Goal: Navigation & Orientation: Find specific page/section

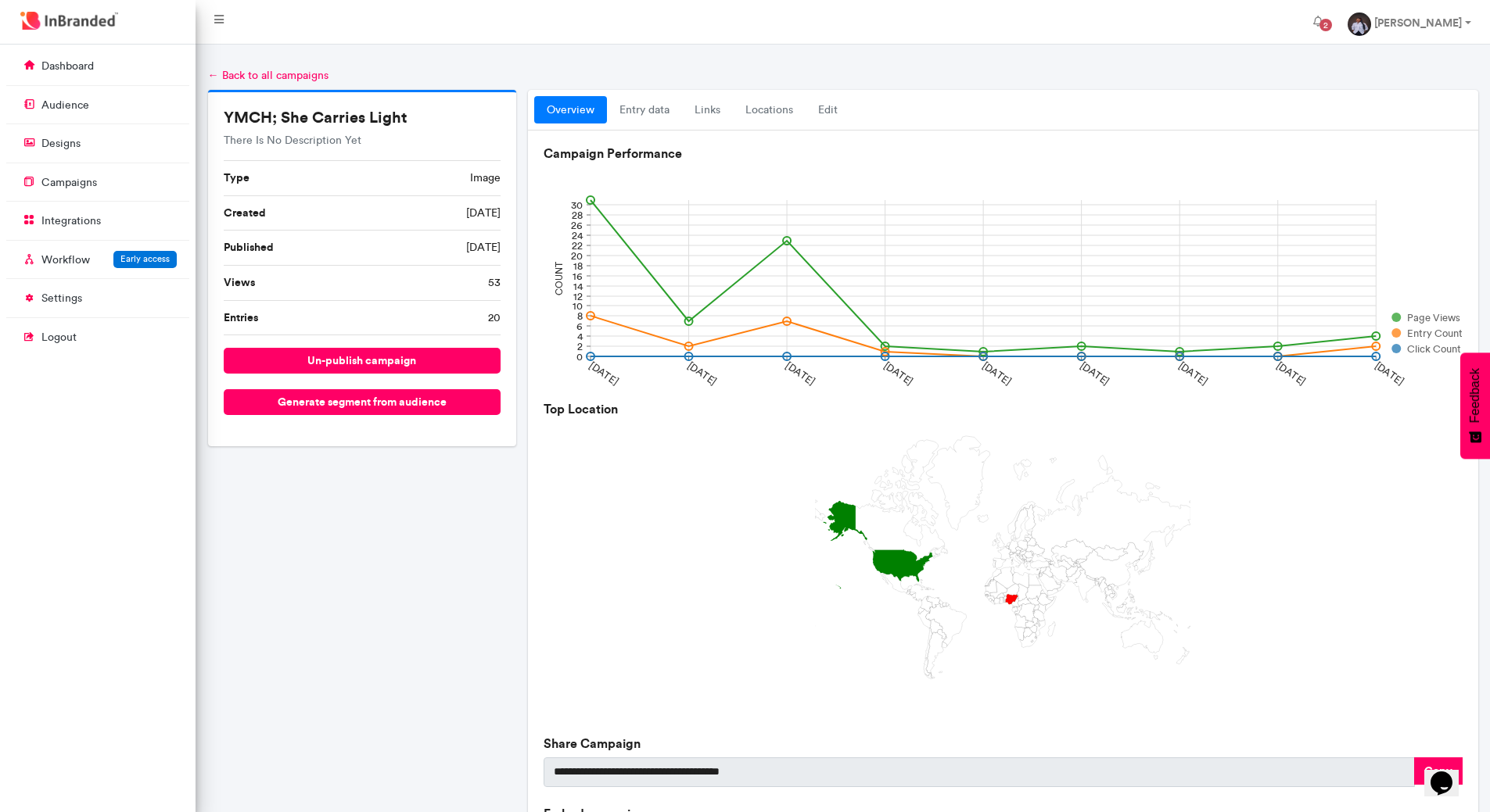
click at [440, 285] on li "Views 53" at bounding box center [362, 283] width 278 height 35
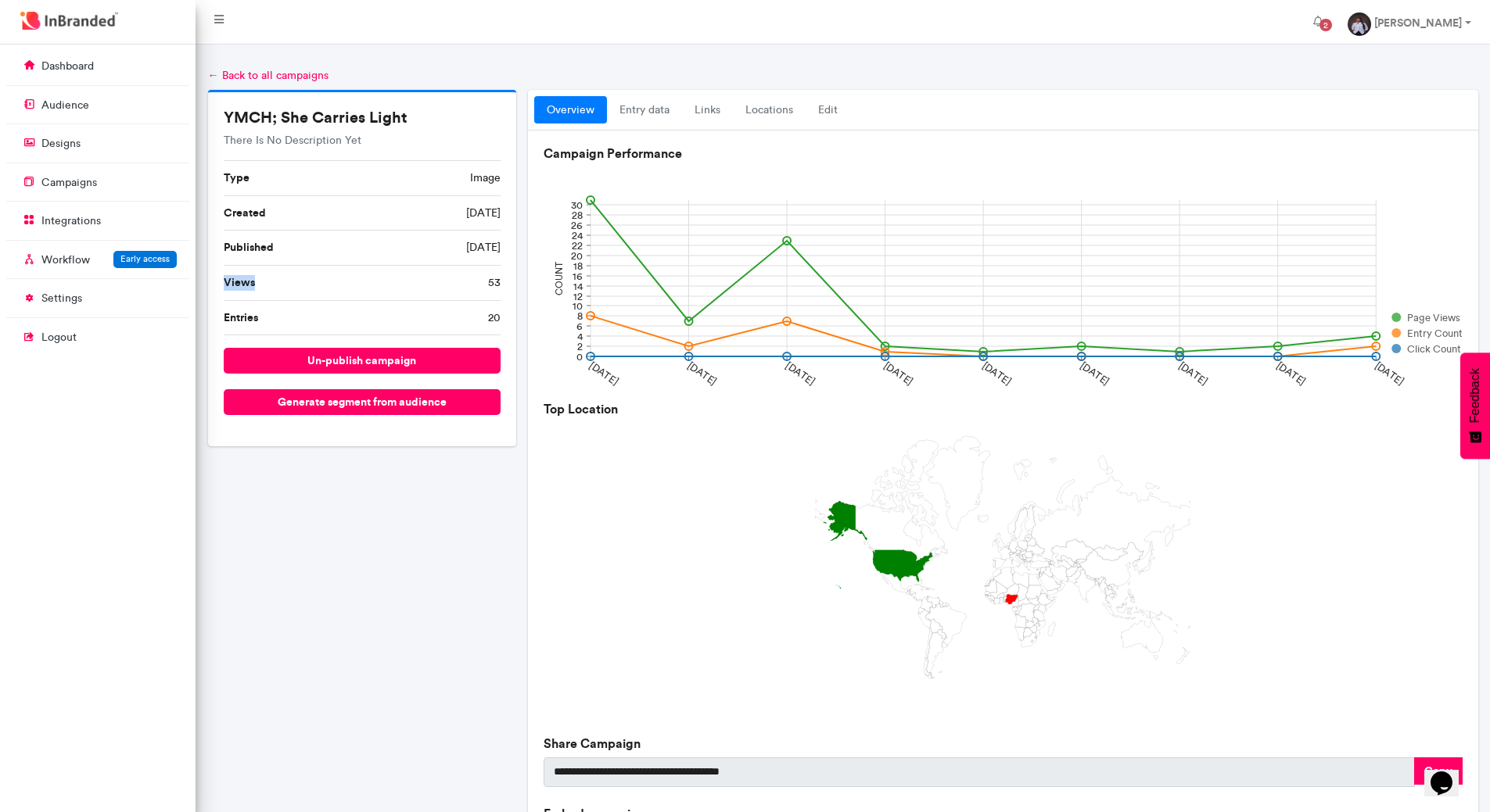
click at [484, 276] on li "Views 53" at bounding box center [362, 283] width 278 height 35
click at [465, 317] on li "Entries 20" at bounding box center [362, 318] width 278 height 35
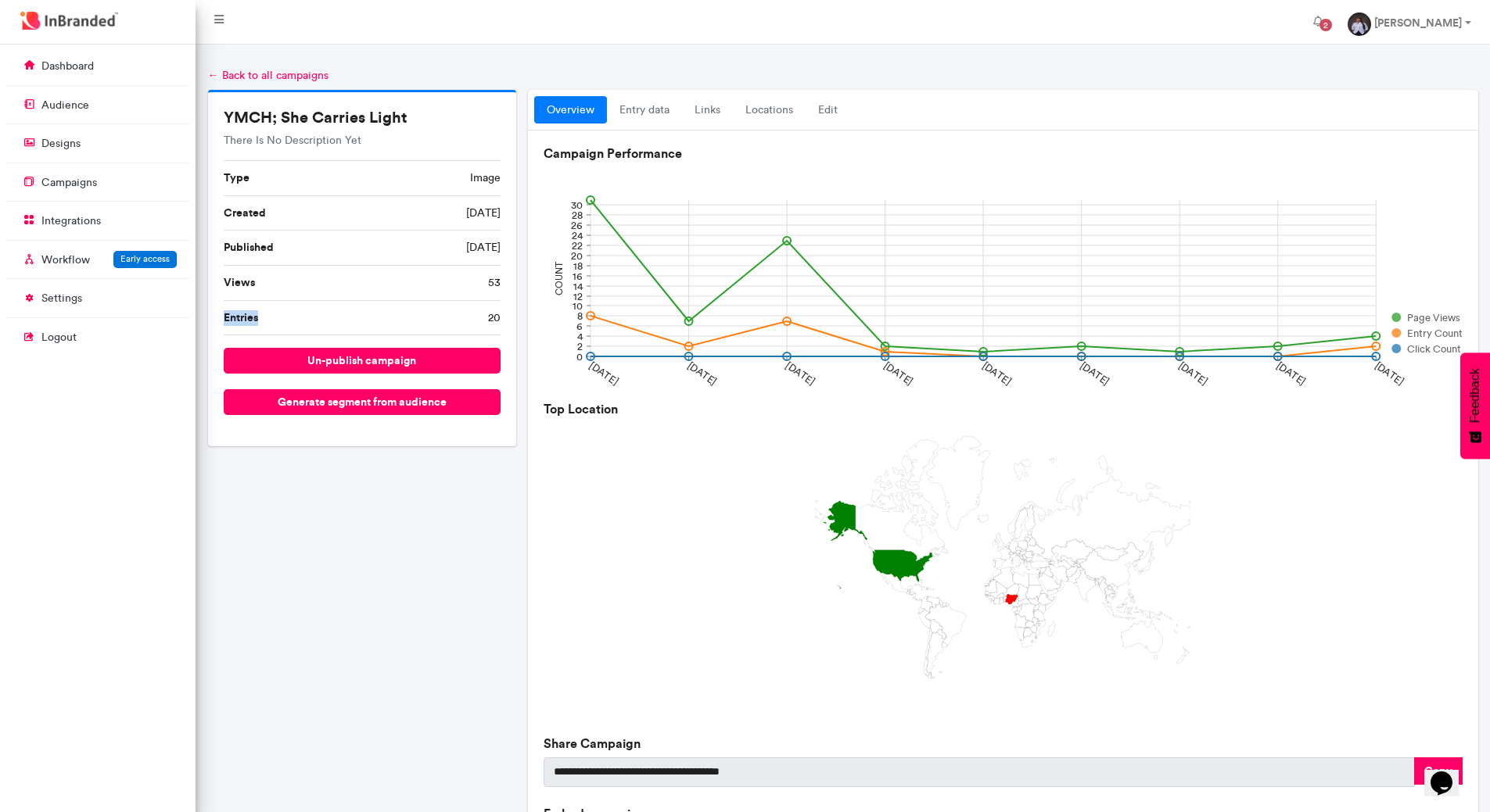
click at [465, 317] on li "Entries 20" at bounding box center [362, 318] width 278 height 35
click at [124, 114] on link "audience" at bounding box center [97, 104] width 183 height 30
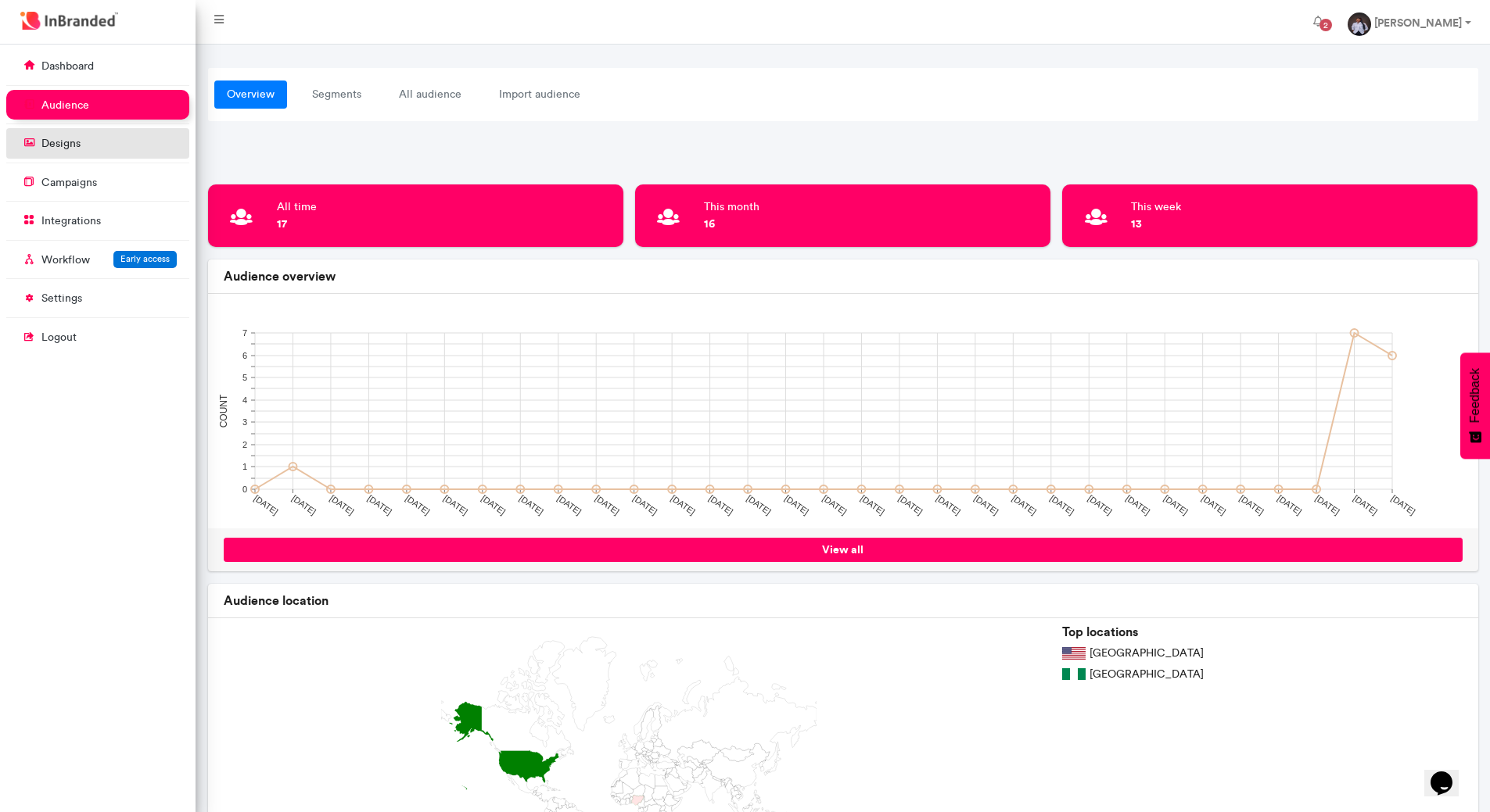
click at [66, 158] on link "designs" at bounding box center [97, 143] width 183 height 30
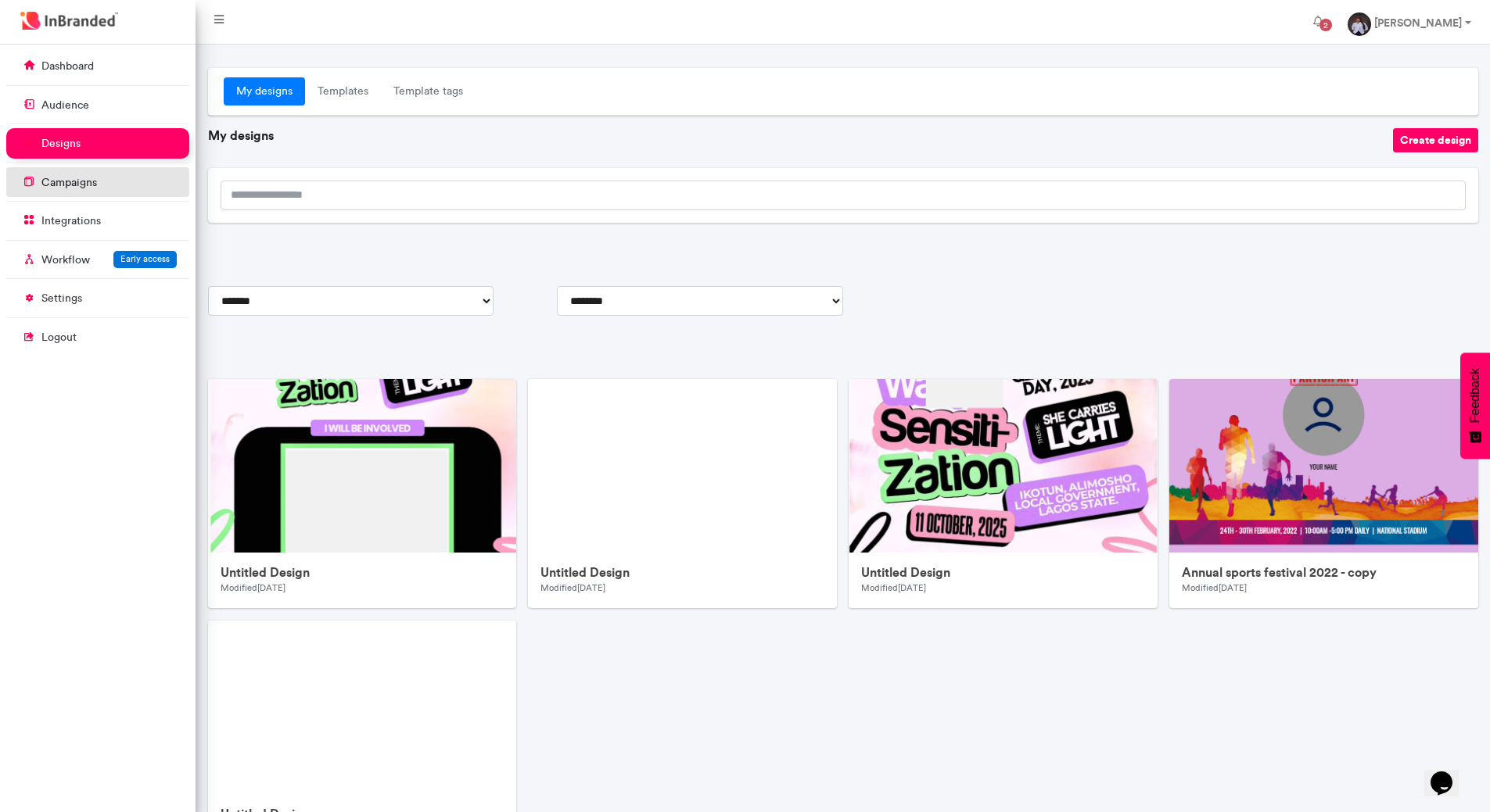
click at [75, 180] on p "campaigns" at bounding box center [69, 183] width 56 height 15
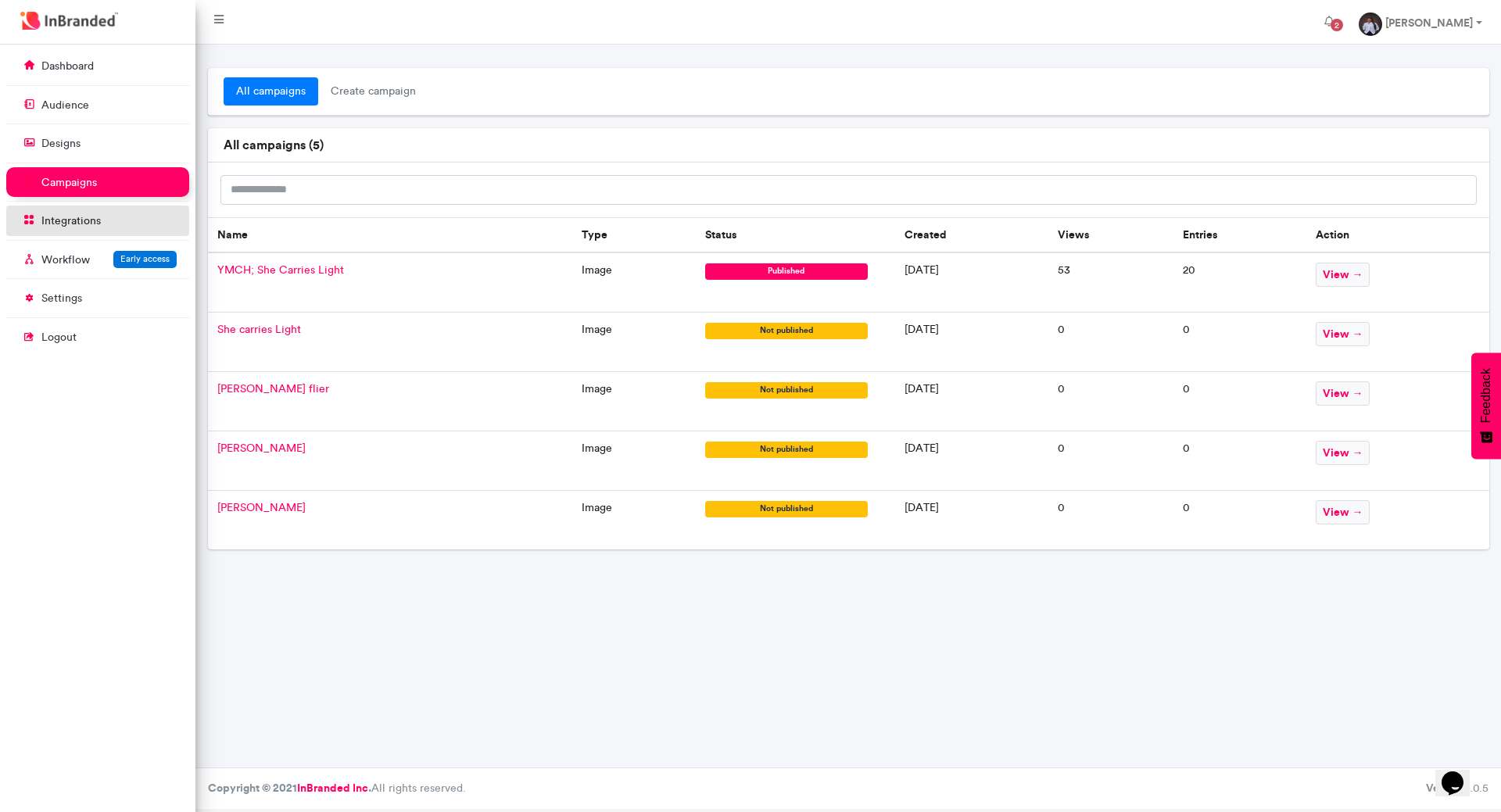
click at [79, 214] on p "integrations" at bounding box center [72, 221] width 60 height 15
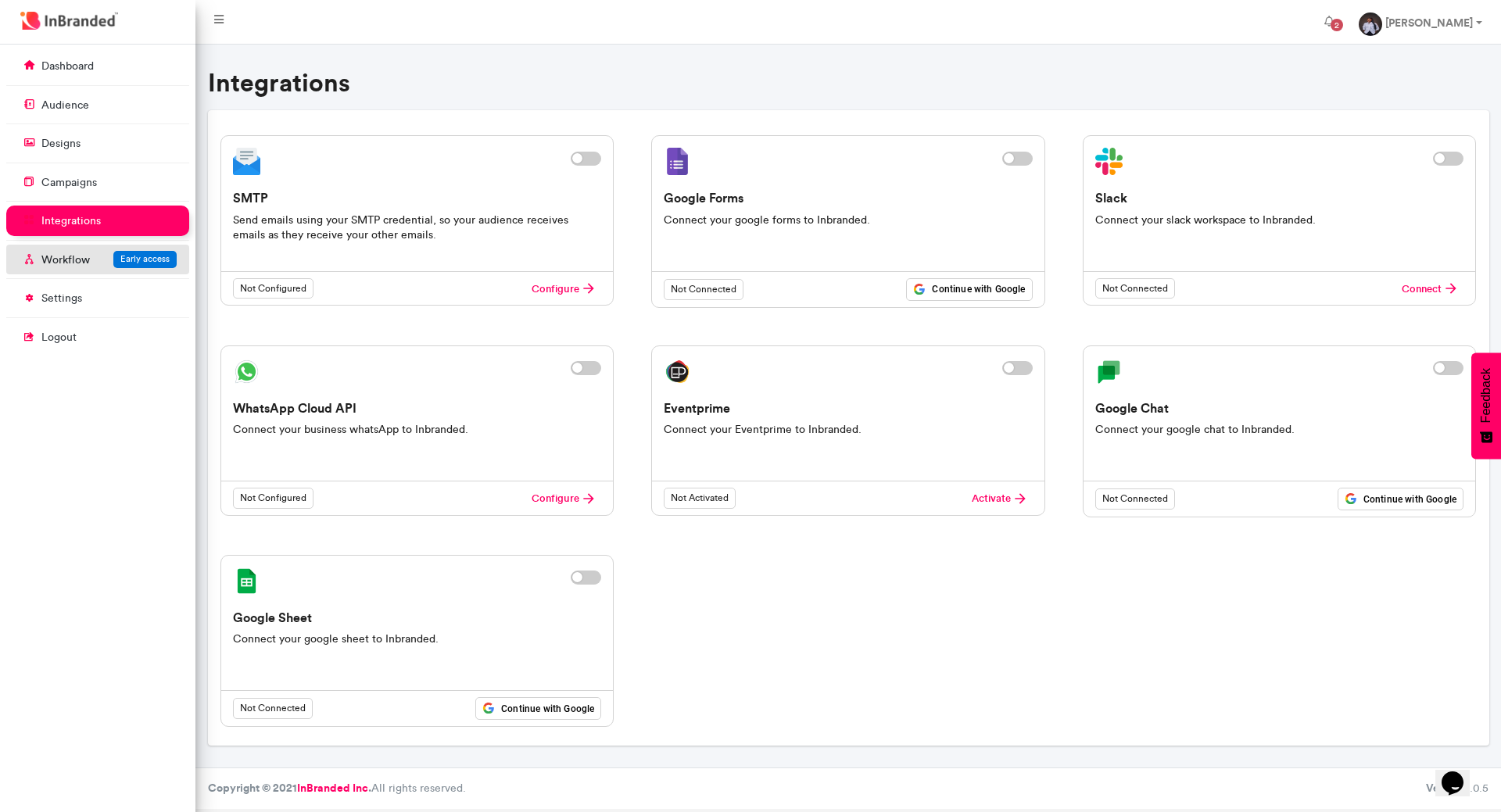
click at [101, 252] on link "Workflow Early access" at bounding box center [97, 260] width 183 height 30
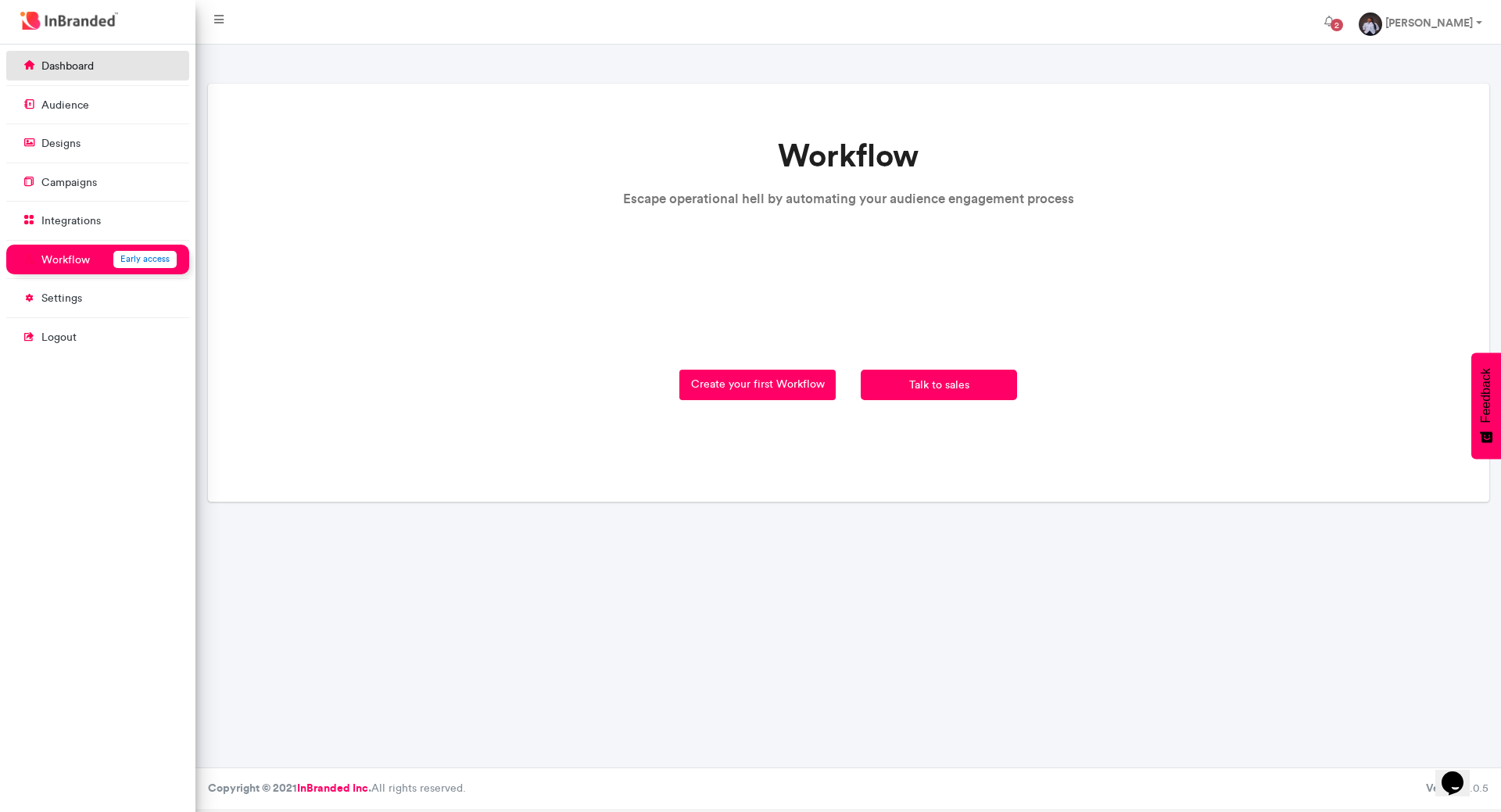
click at [129, 62] on link "dashboard" at bounding box center [97, 66] width 183 height 30
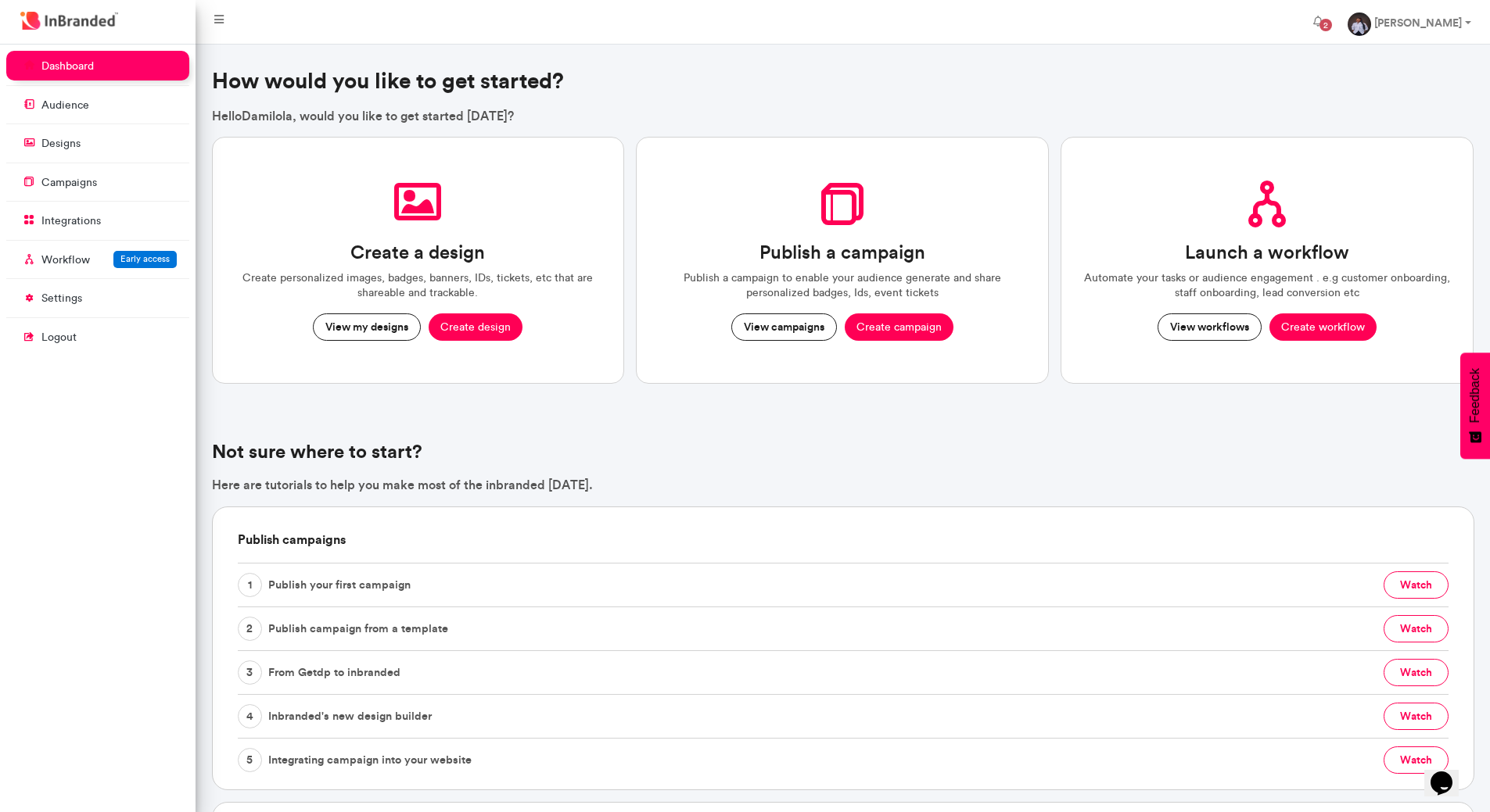
click at [126, 58] on link "dashboard" at bounding box center [97, 66] width 183 height 30
click at [766, 328] on button "View campaigns" at bounding box center [784, 327] width 106 height 28
click at [787, 328] on button "View campaigns" at bounding box center [784, 327] width 106 height 28
click at [361, 333] on button "View my designs" at bounding box center [367, 327] width 108 height 28
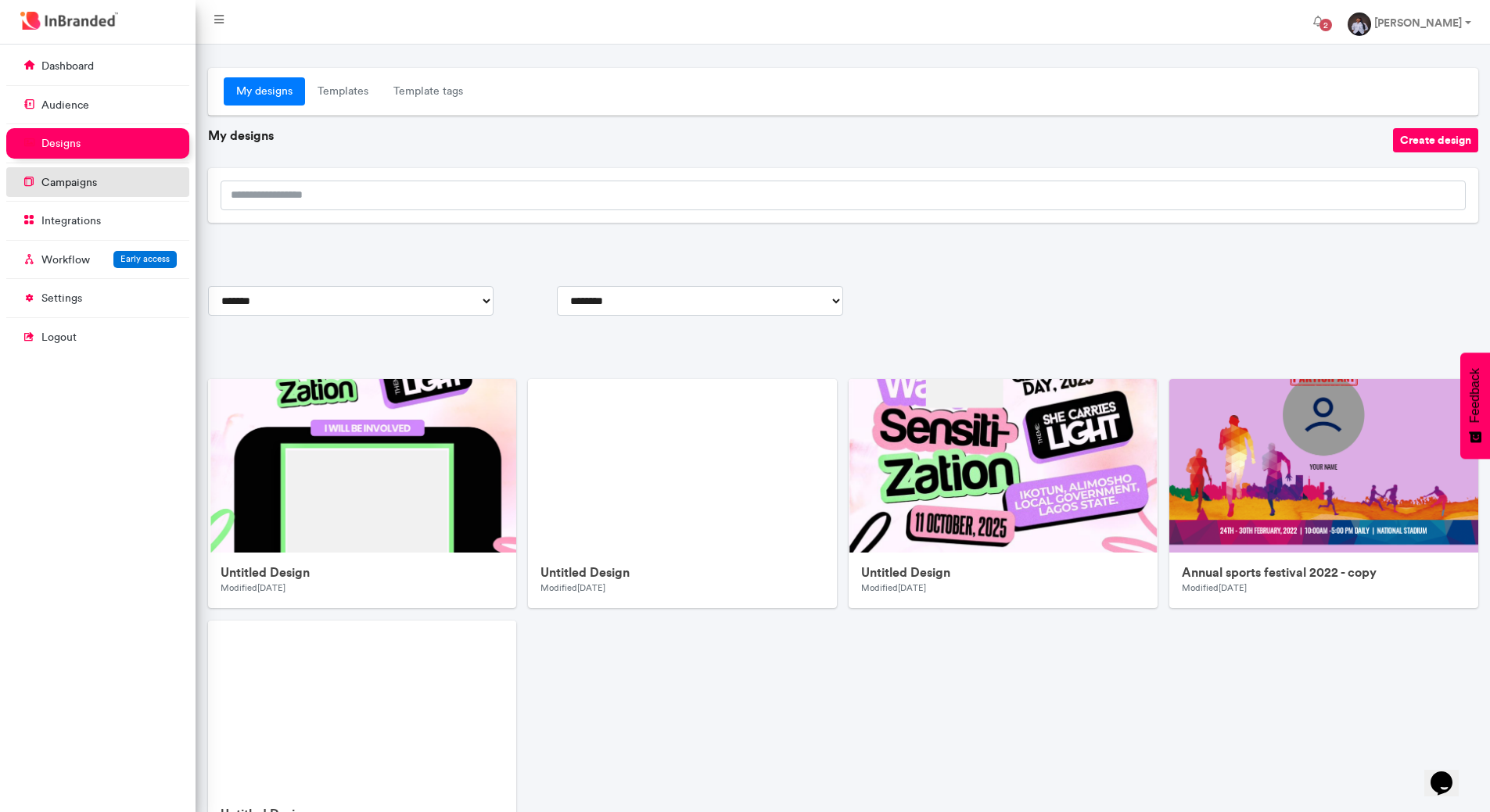
click at [83, 192] on link "campaigns" at bounding box center [97, 182] width 183 height 30
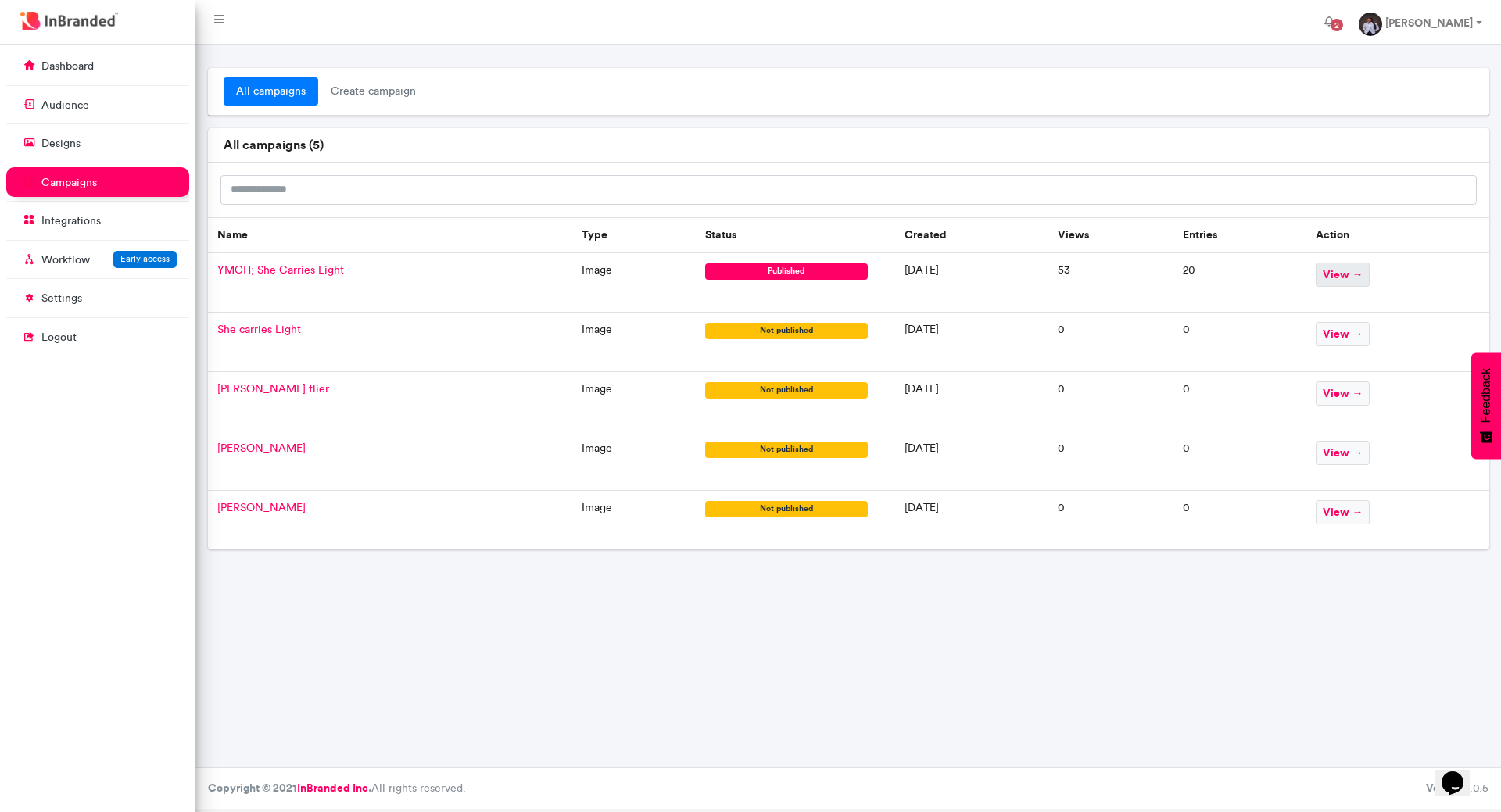
click at [1370, 271] on span "view →" at bounding box center [1342, 275] width 54 height 24
